Goal: Information Seeking & Learning: Learn about a topic

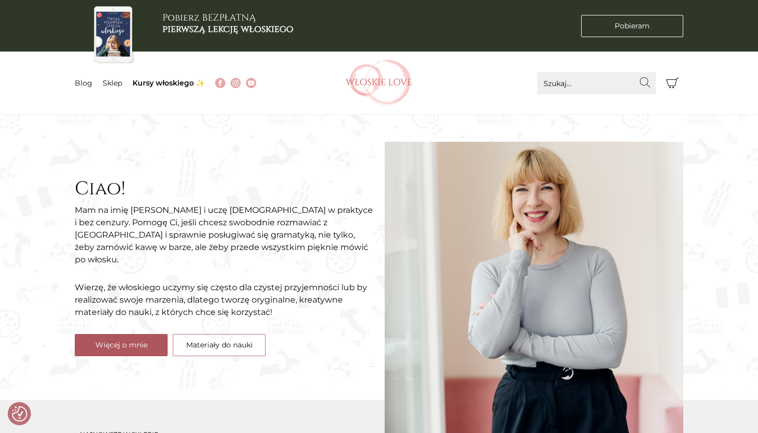
click at [150, 334] on link "Więcej o mnie" at bounding box center [121, 345] width 93 height 22
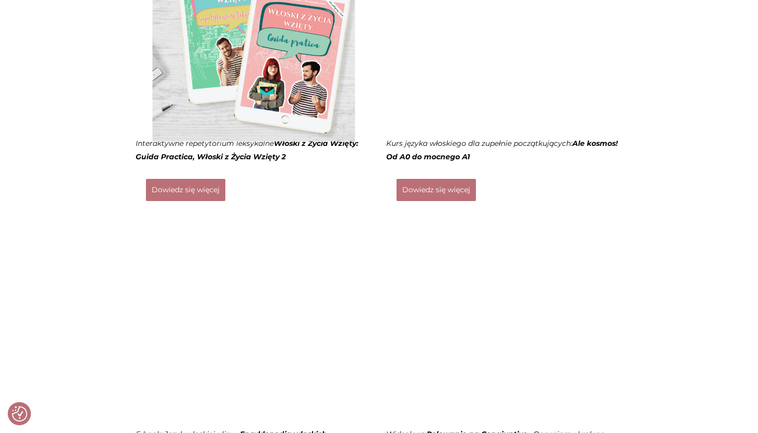
scroll to position [1100, 0]
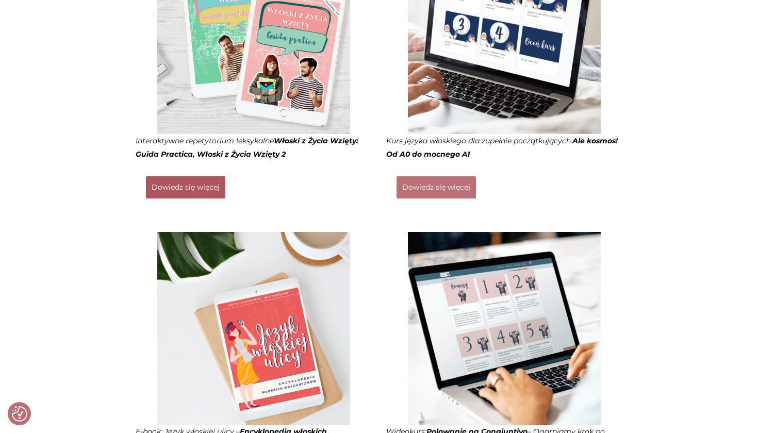
click at [186, 176] on link "Dowiedz się więcej" at bounding box center [185, 187] width 79 height 22
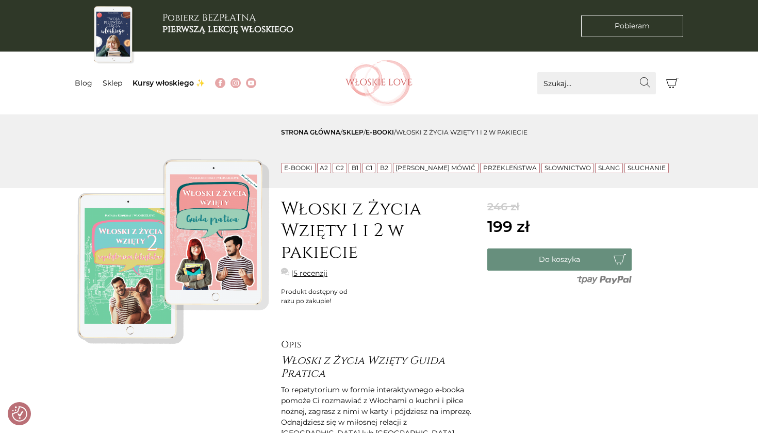
click at [307, 273] on link "5 recenzji" at bounding box center [310, 273] width 34 height 11
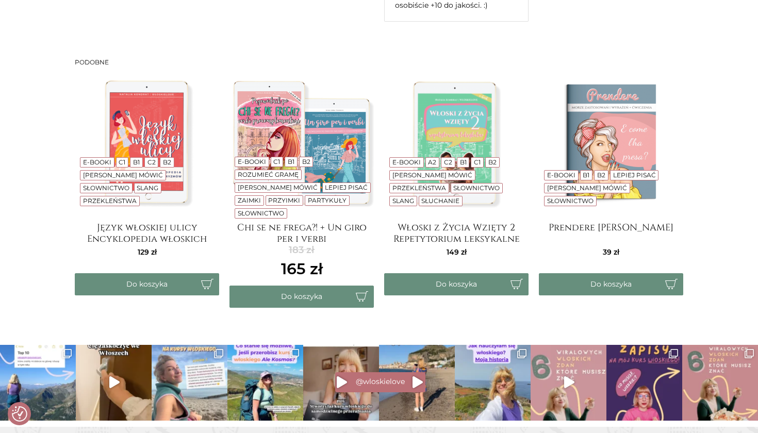
scroll to position [1642, 0]
